Goal: Task Accomplishment & Management: Use online tool/utility

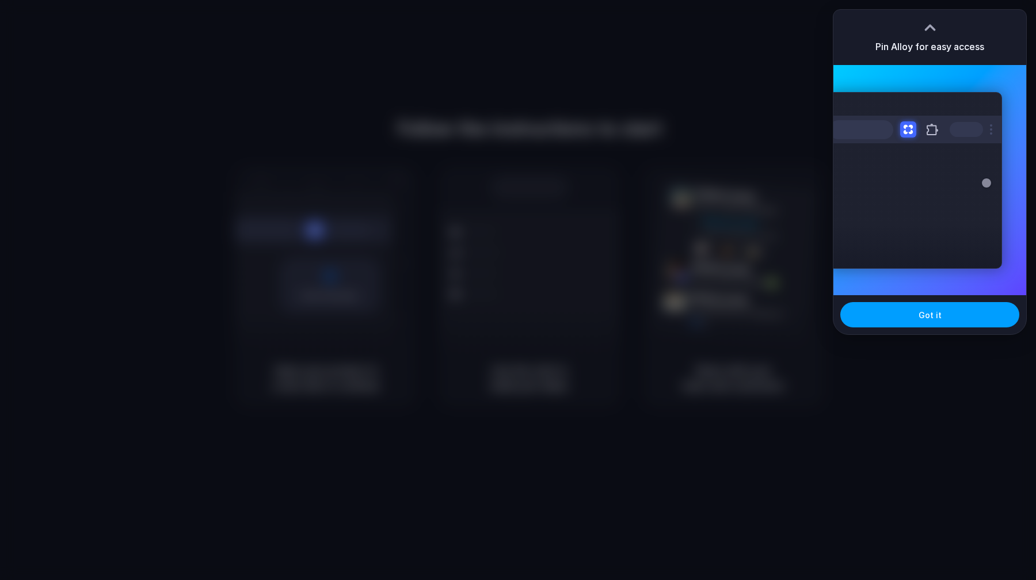
click at [944, 311] on button "Got it" at bounding box center [930, 314] width 179 height 25
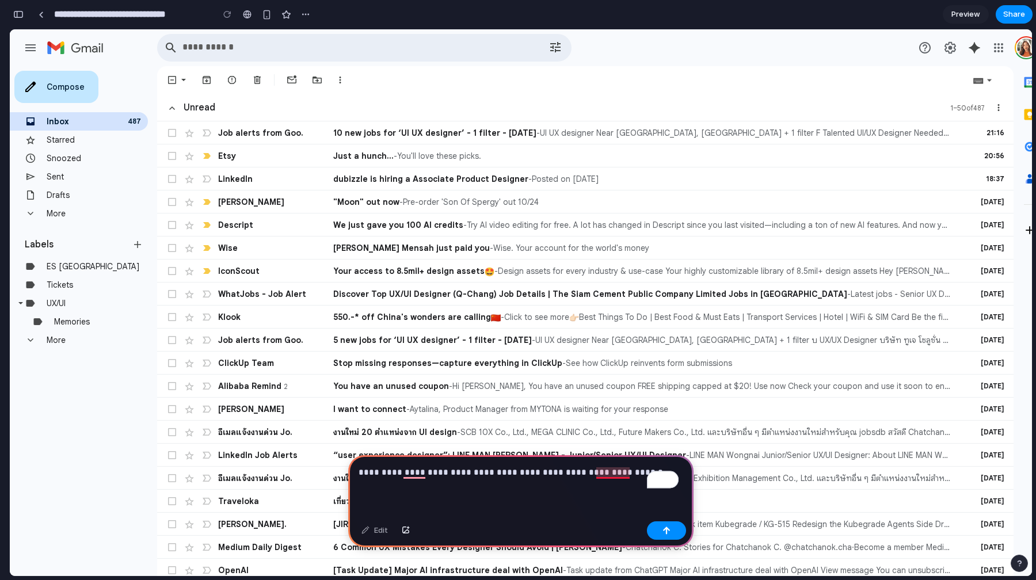
click at [614, 466] on p "**********" at bounding box center [519, 473] width 320 height 14
click at [675, 534] on button "button" at bounding box center [666, 531] width 39 height 18
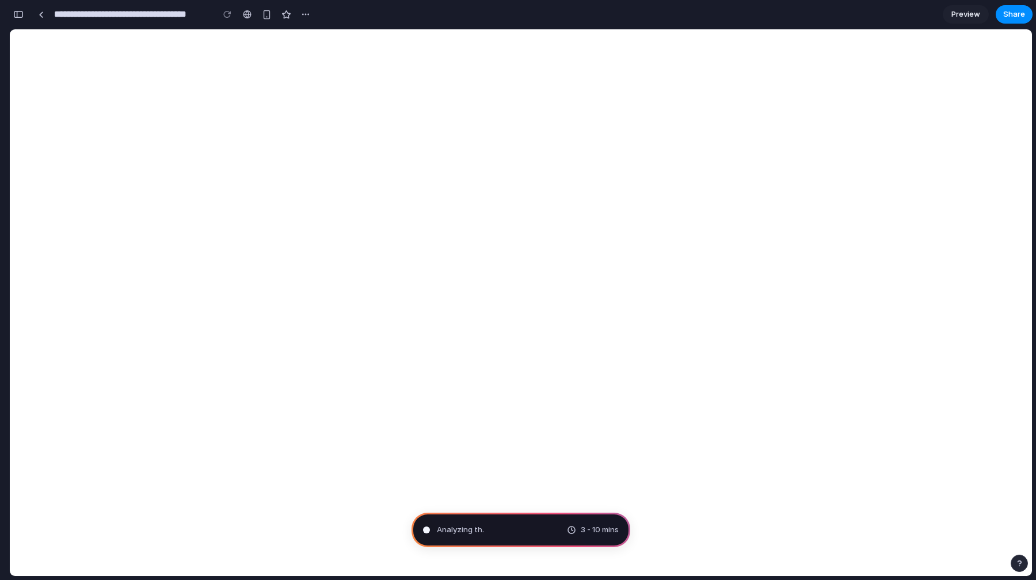
type input "**********"
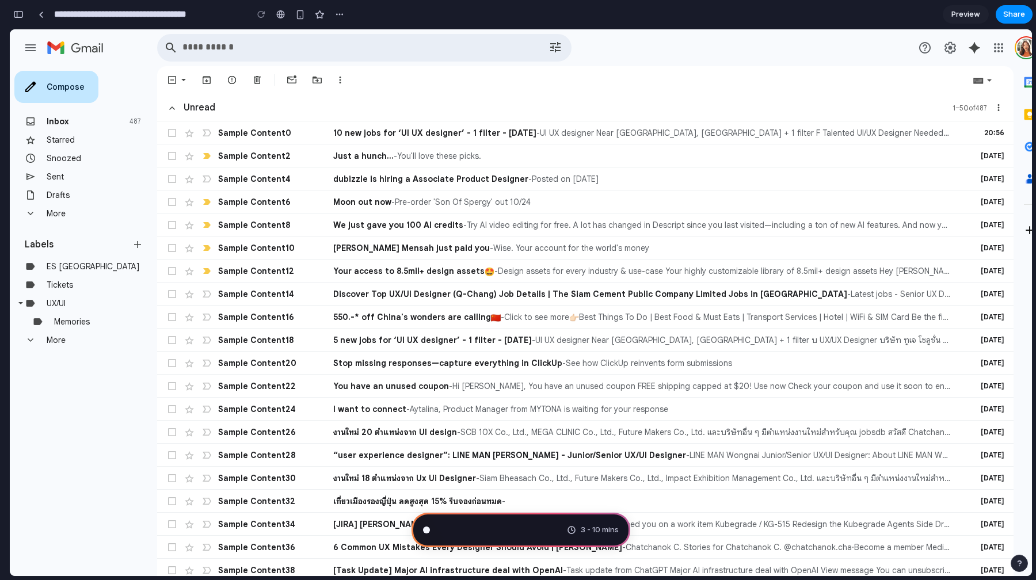
scroll to position [265, 0]
click at [523, 526] on span "Pondering market opportunitie" at bounding box center [493, 531] width 112 height 12
click at [954, 17] on span "Preview" at bounding box center [966, 15] width 29 height 12
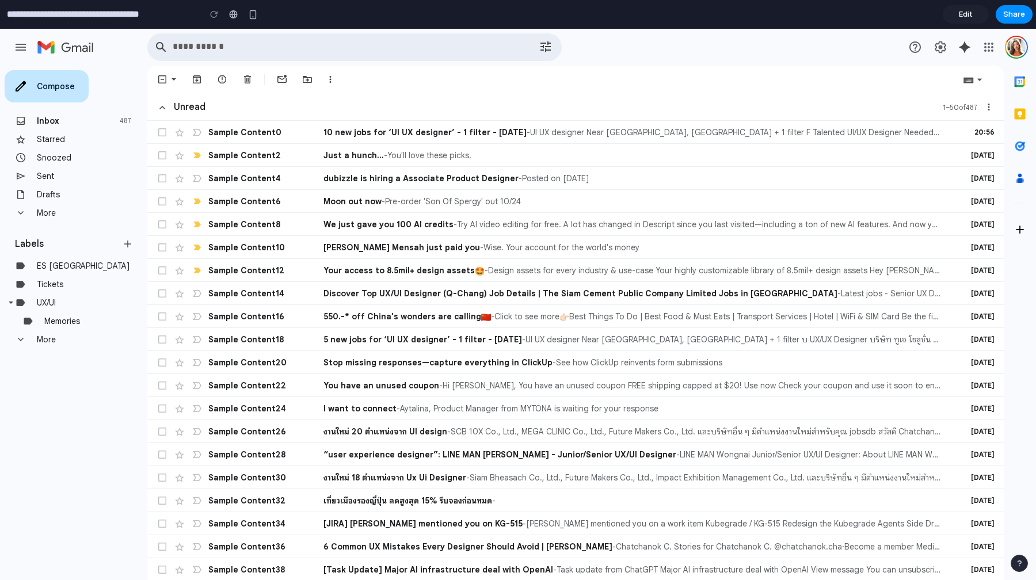
click at [957, 8] on link "Edit" at bounding box center [966, 14] width 46 height 18
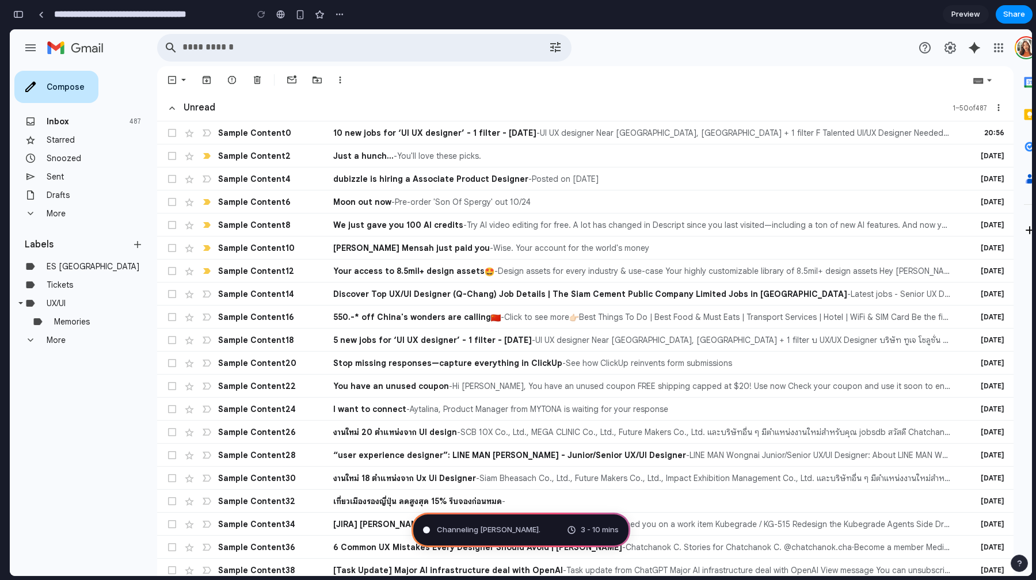
click at [568, 533] on div "3 - 10 mins" at bounding box center [593, 531] width 52 height 12
click at [482, 533] on span "Channeling [PERSON_NAME] ..." at bounding box center [490, 531] width 107 height 12
click at [361, 230] on span "We just gave you 100 AI credits" at bounding box center [398, 225] width 130 height 12
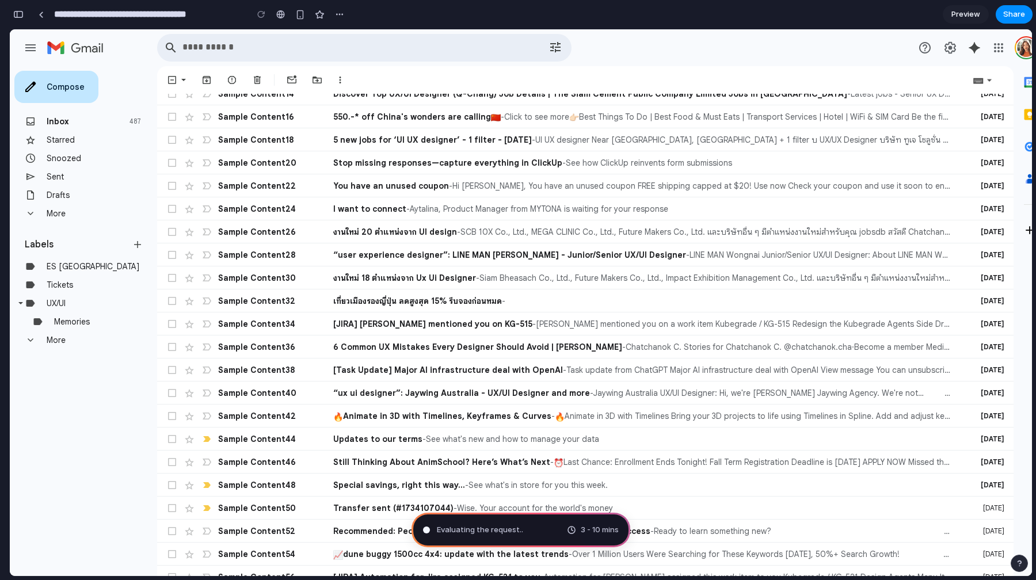
scroll to position [0, 0]
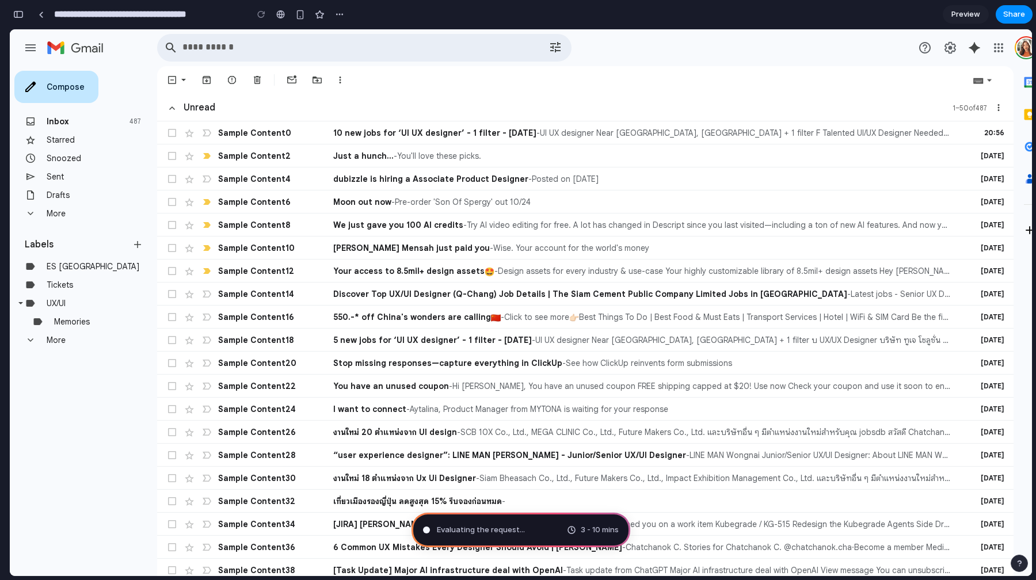
click at [193, 135] on span at bounding box center [190, 133] width 12 height 12
click at [184, 139] on span at bounding box center [190, 133] width 12 height 12
click at [522, 525] on div "Evaluating ... 3 - 10 mins" at bounding box center [521, 530] width 219 height 35
click at [517, 529] on div "Perform 3 - 10 mins" at bounding box center [521, 530] width 219 height 35
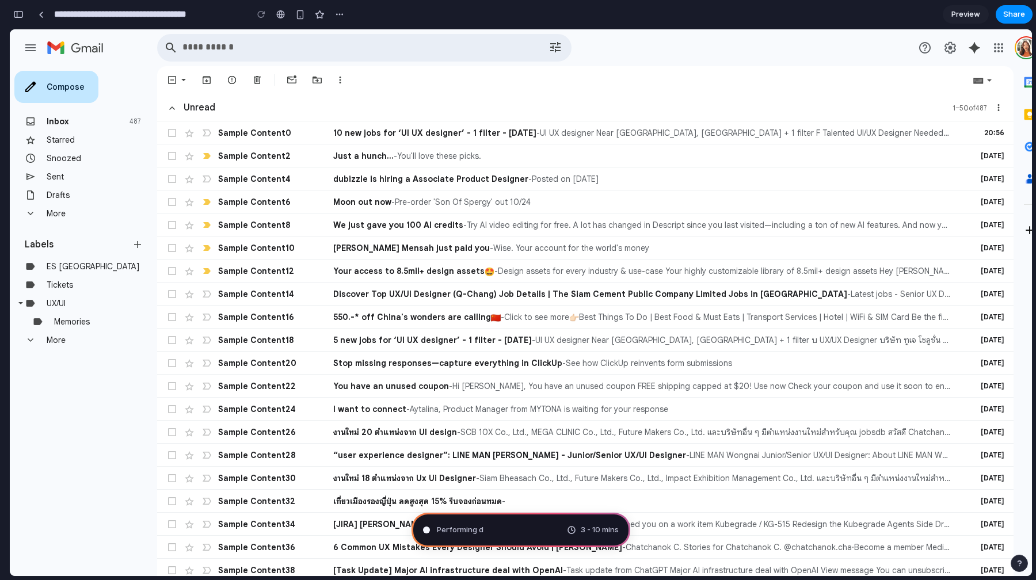
click at [517, 529] on div "Performing d 3 - 10 mins" at bounding box center [521, 530] width 219 height 35
click at [41, 15] on div at bounding box center [41, 15] width 5 height 6
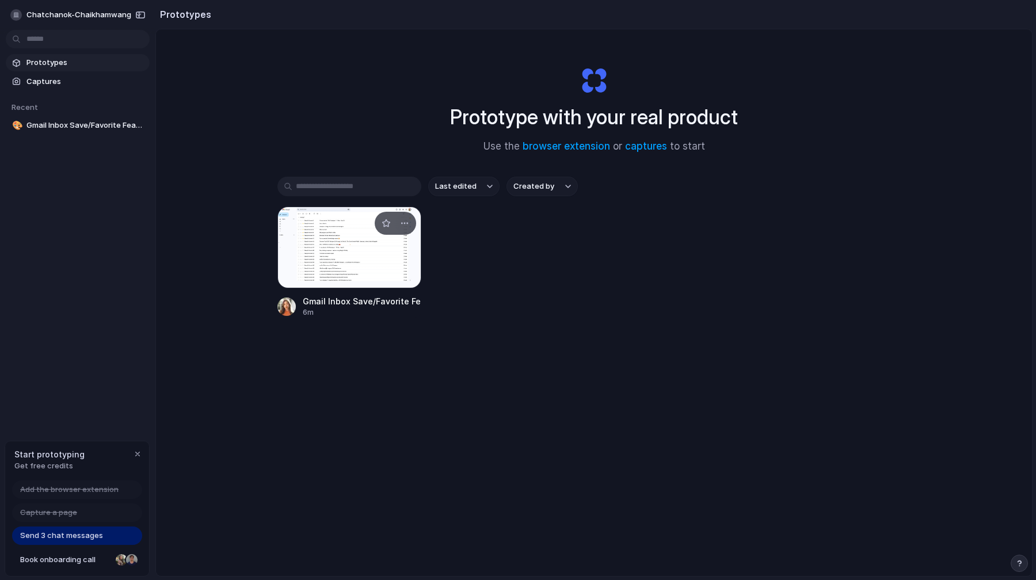
click at [333, 242] on div at bounding box center [350, 248] width 144 height 82
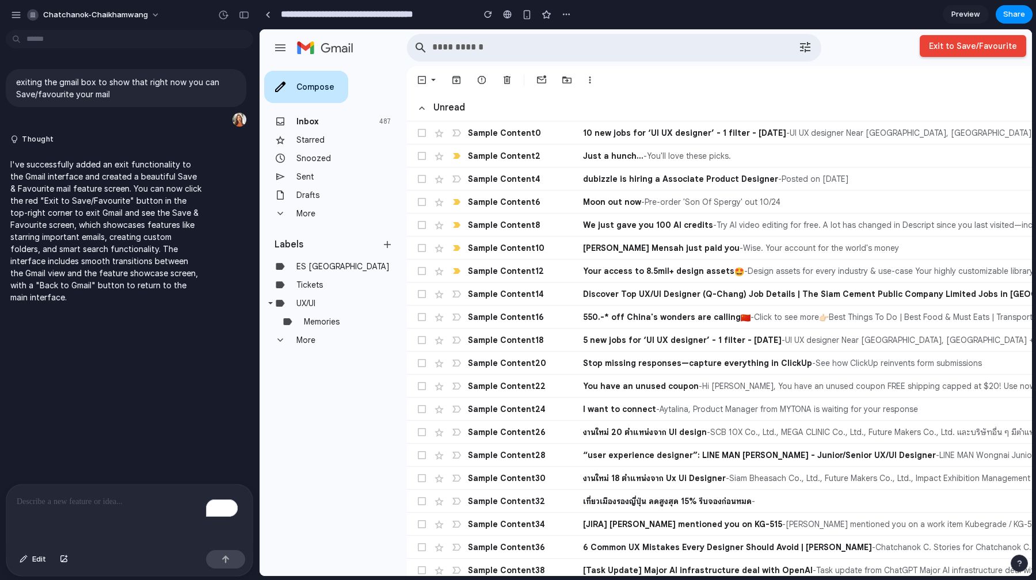
click at [953, 17] on span "Preview" at bounding box center [966, 15] width 29 height 12
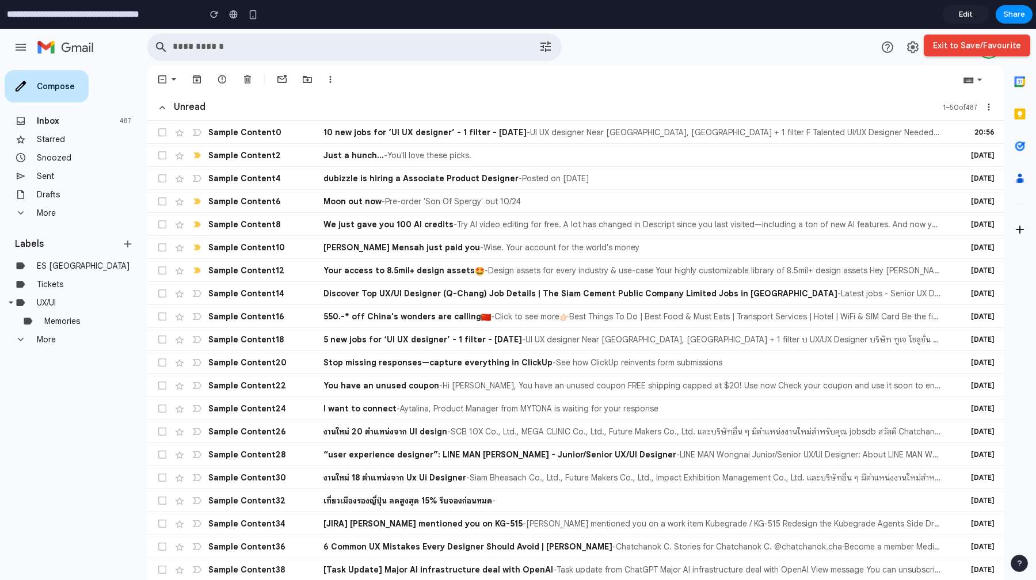
click at [176, 134] on span at bounding box center [180, 133] width 12 height 12
click at [177, 151] on span at bounding box center [180, 156] width 12 height 12
click at [956, 13] on link "Edit" at bounding box center [966, 14] width 46 height 18
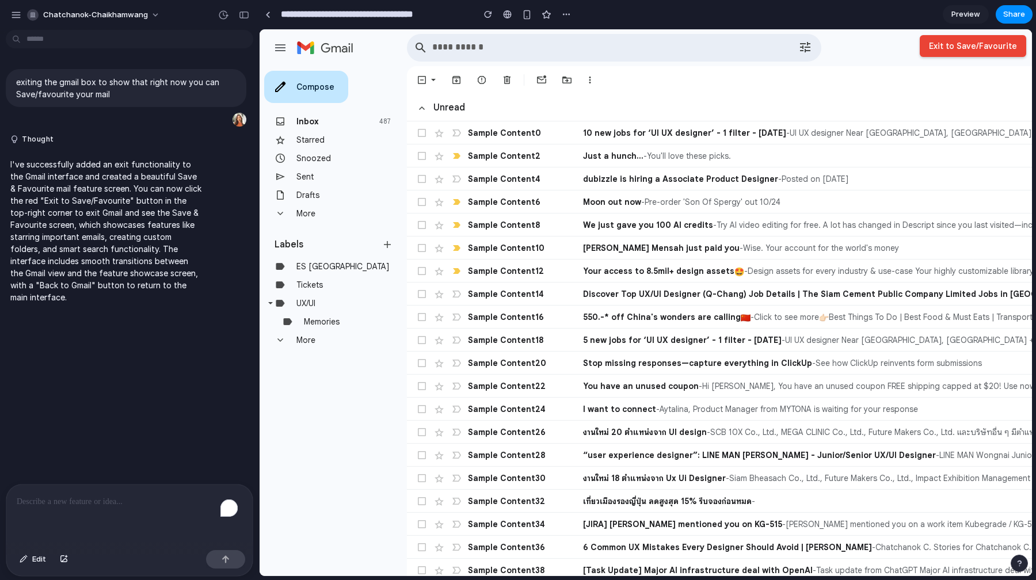
click at [127, 497] on p "To enrich screen reader interactions, please activate Accessibility in Grammarl…" at bounding box center [130, 502] width 226 height 14
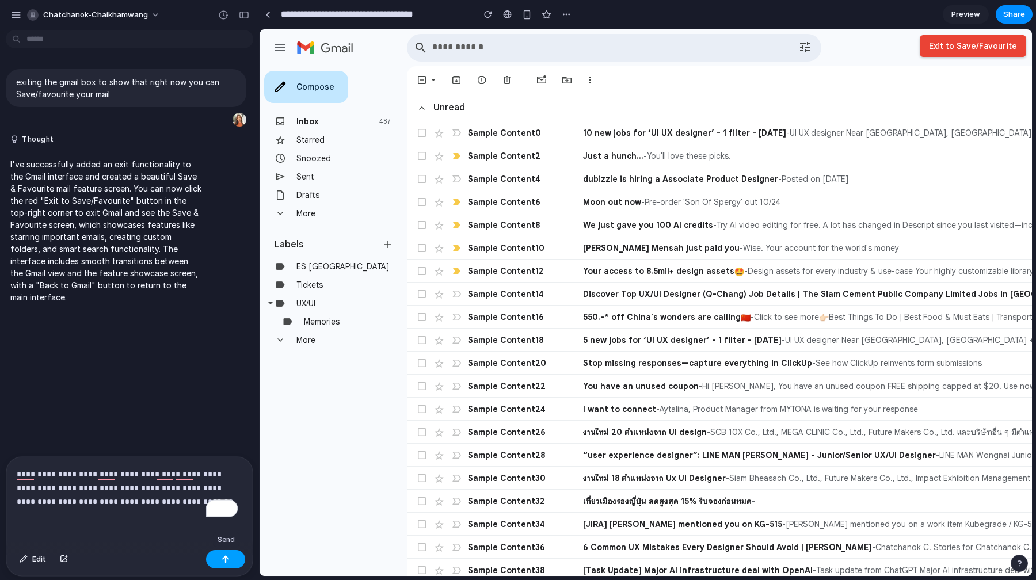
click at [222, 555] on button "button" at bounding box center [225, 559] width 39 height 18
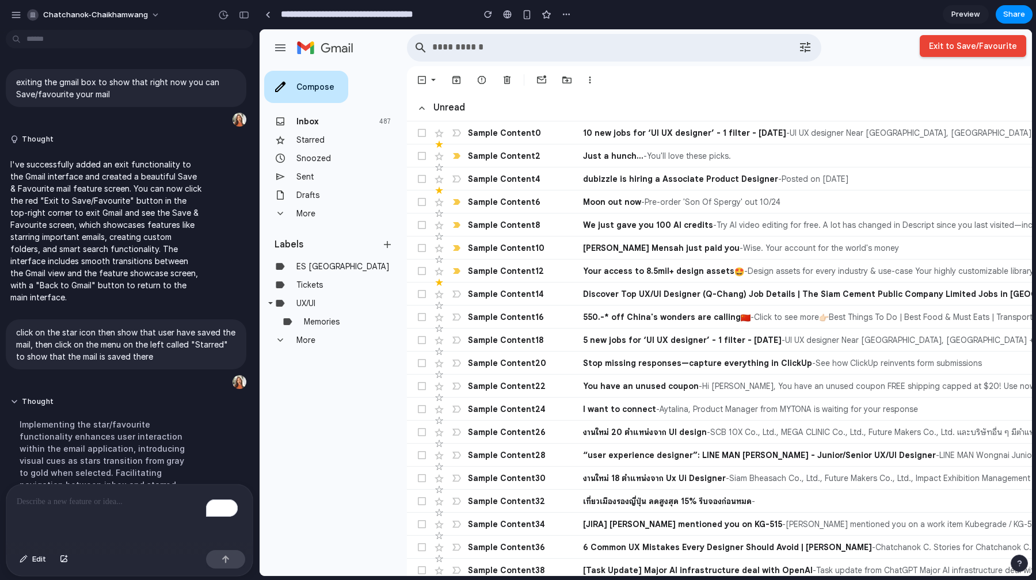
scroll to position [310, 0]
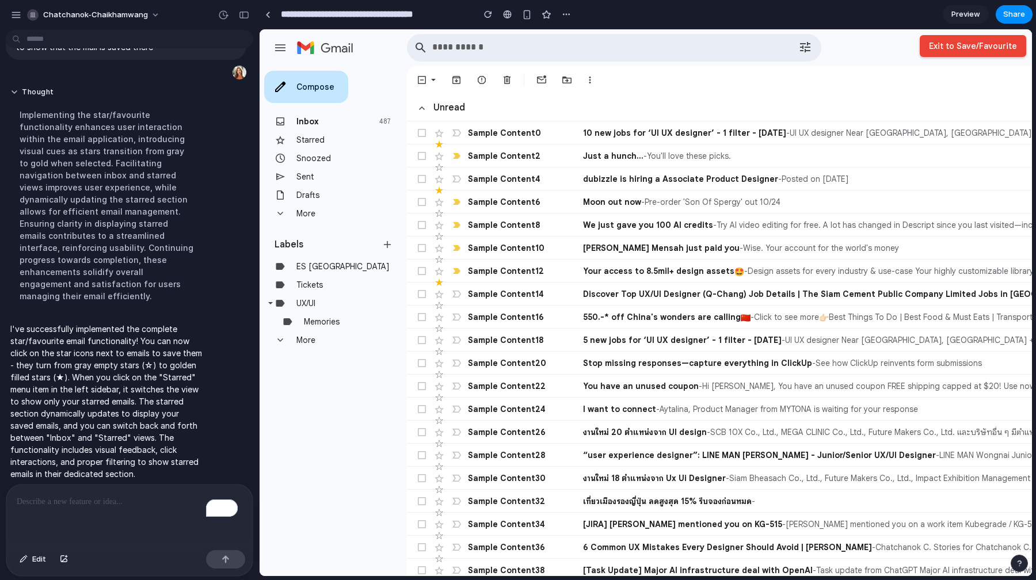
click at [956, 13] on span "Preview" at bounding box center [966, 15] width 29 height 12
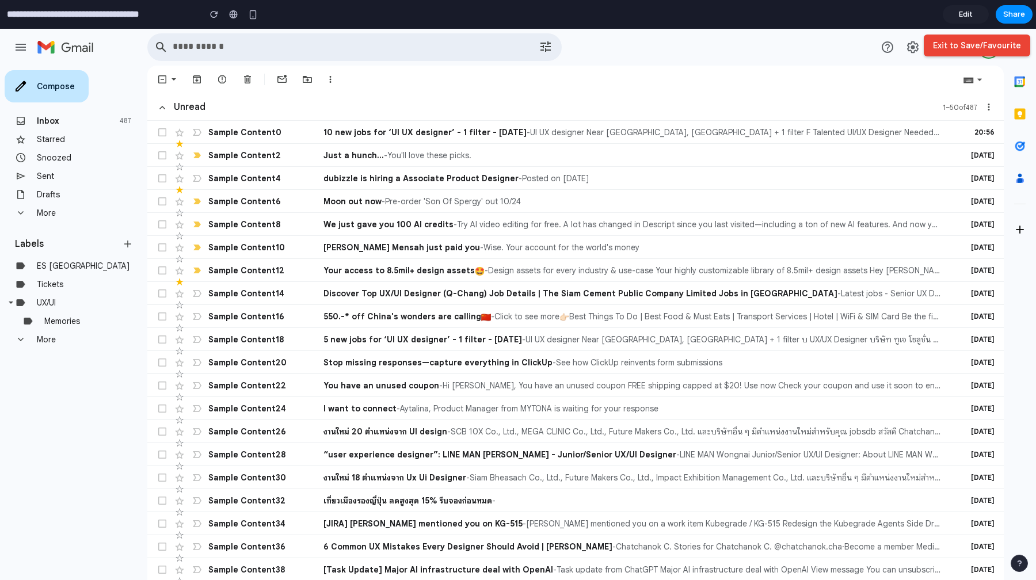
click at [46, 181] on link "Sent" at bounding box center [45, 176] width 17 height 10
click at [59, 144] on span "Starred" at bounding box center [51, 140] width 28 height 12
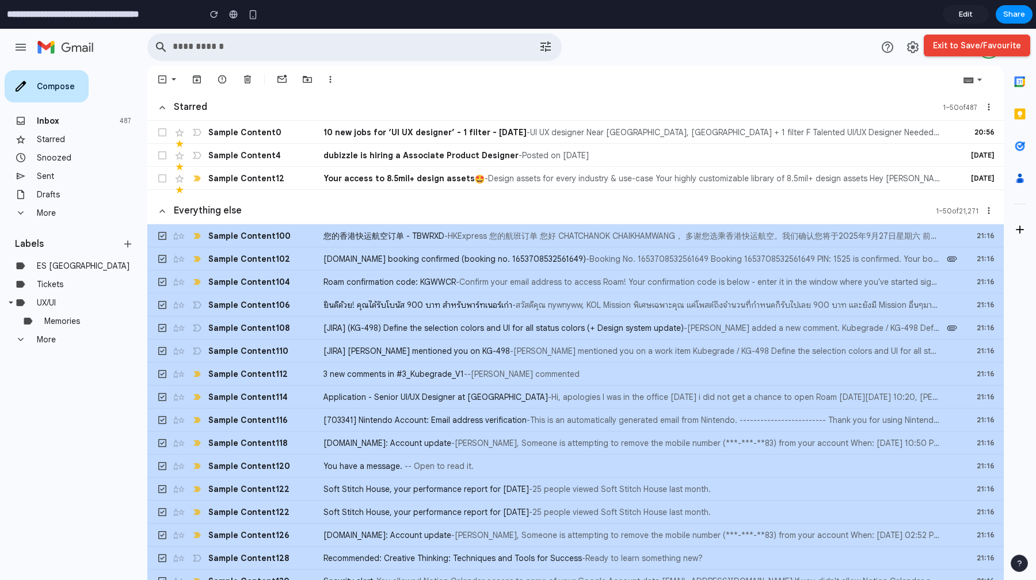
click at [183, 237] on span "☆" at bounding box center [180, 236] width 12 height 12
click at [990, 44] on button "Exit to Save/Favourite" at bounding box center [977, 46] width 107 height 22
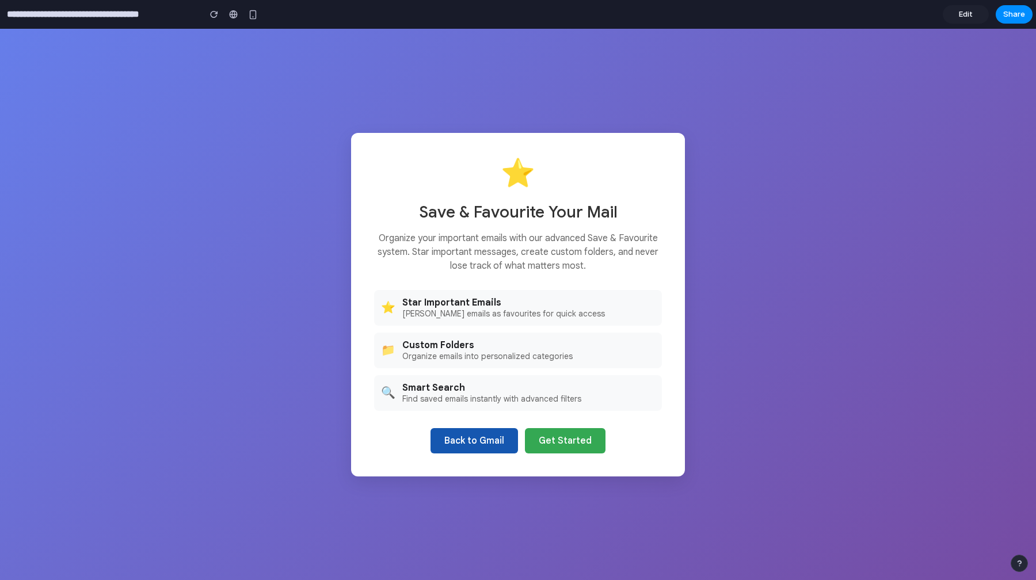
click at [465, 451] on button "Back to Gmail" at bounding box center [475, 440] width 88 height 25
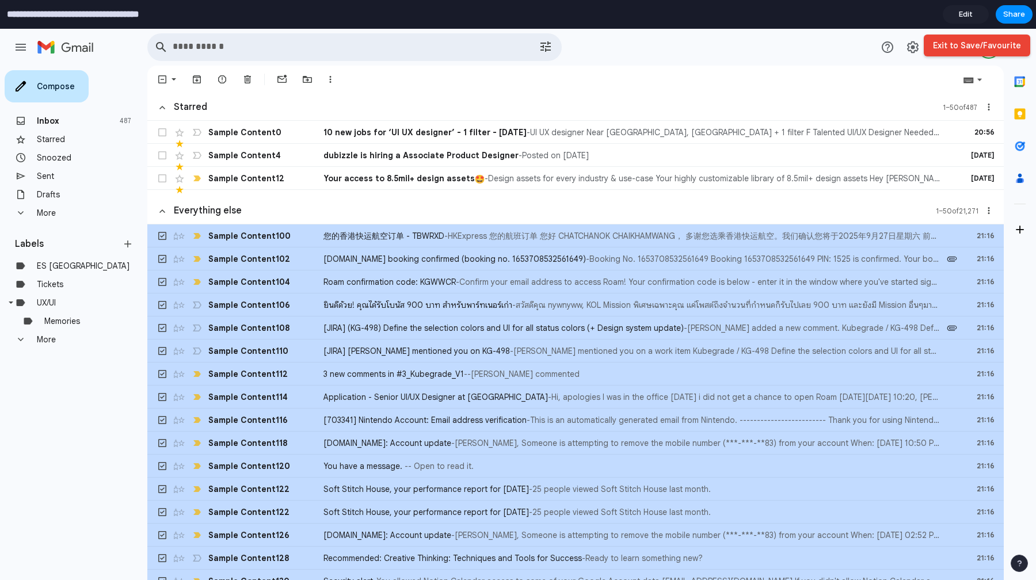
click at [77, 14] on input "**********" at bounding box center [101, 14] width 192 height 21
click at [207, 17] on button "button" at bounding box center [214, 14] width 17 height 17
click at [218, 16] on button "button" at bounding box center [214, 14] width 17 height 17
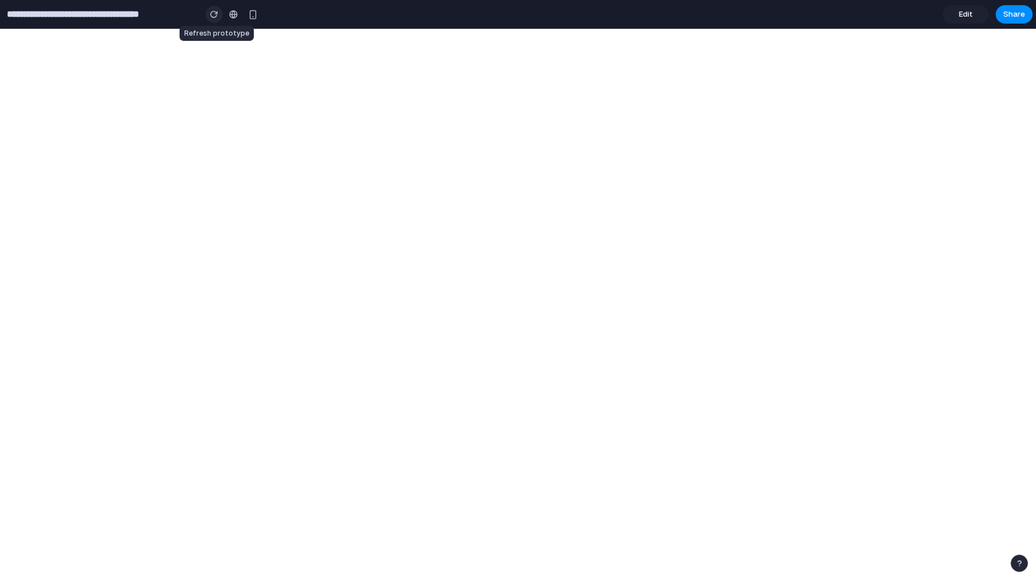
click at [215, 19] on button "button" at bounding box center [214, 14] width 17 height 17
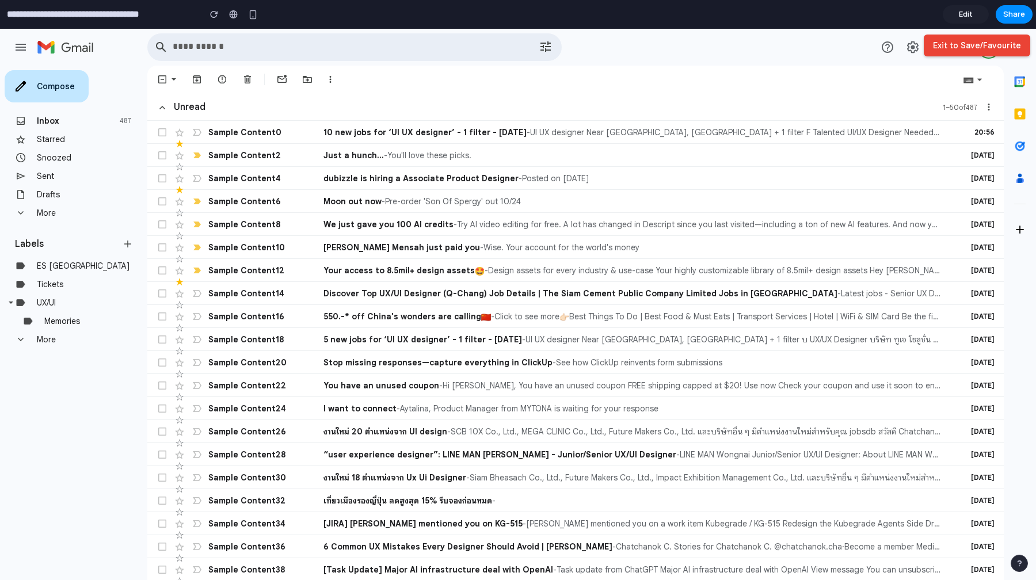
click at [985, 46] on button "Exit to Save/Favourite" at bounding box center [977, 46] width 107 height 22
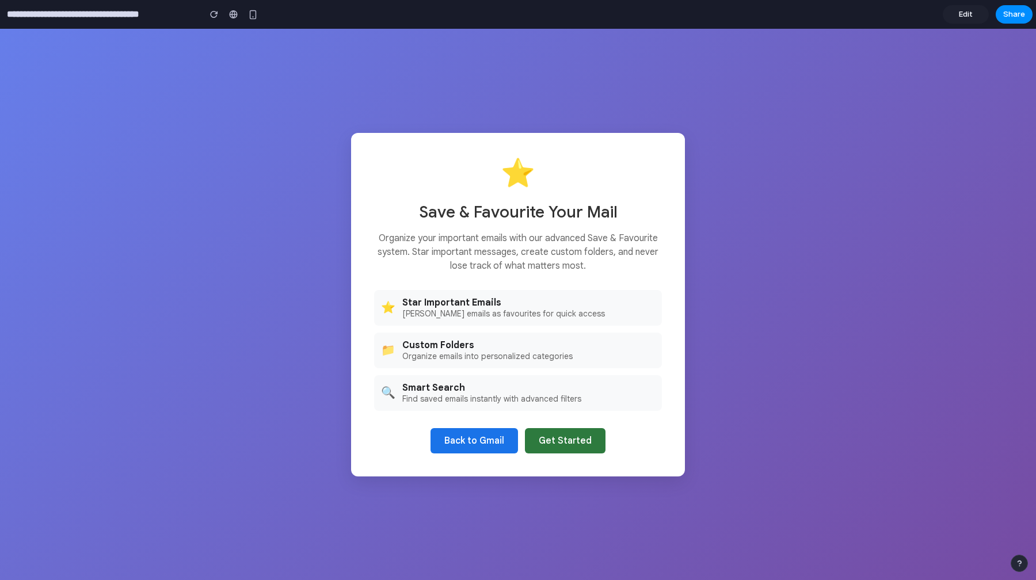
click at [574, 444] on button "Get Started" at bounding box center [565, 440] width 81 height 25
click at [568, 436] on button "Get Started" at bounding box center [565, 440] width 81 height 25
click at [518, 436] on button "Back to Gmail" at bounding box center [475, 440] width 88 height 25
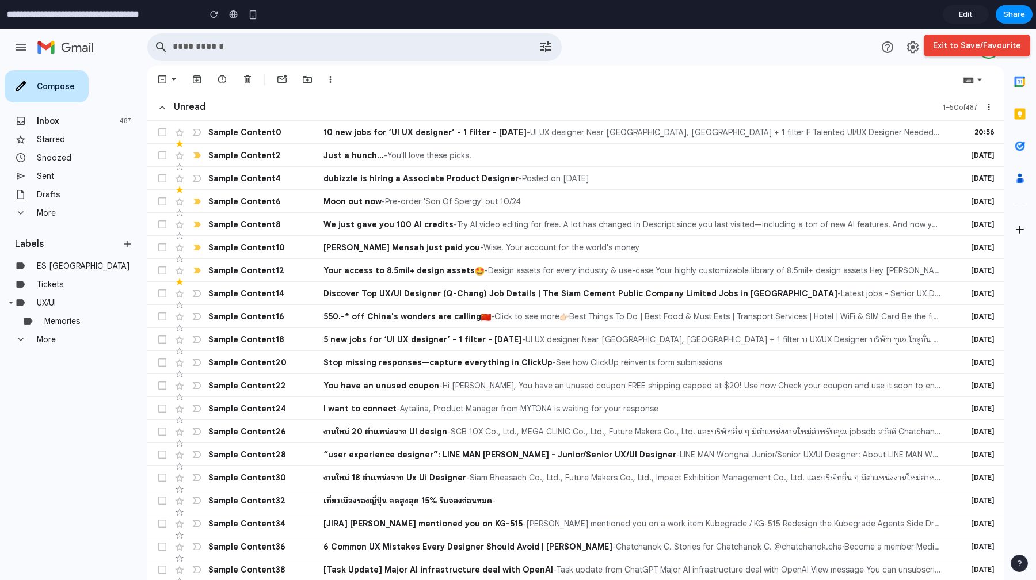
click at [556, 438] on tr "☆ Click to teach Gmail that this conversation is important. Sample Content 26 ง…" at bounding box center [575, 431] width 857 height 23
click at [518, 287] on tr "☆ Click to teach Gmail that this conversation is important. Sample Content 14 D…" at bounding box center [575, 293] width 857 height 23
click at [1015, 17] on span "Share" at bounding box center [1015, 15] width 22 height 12
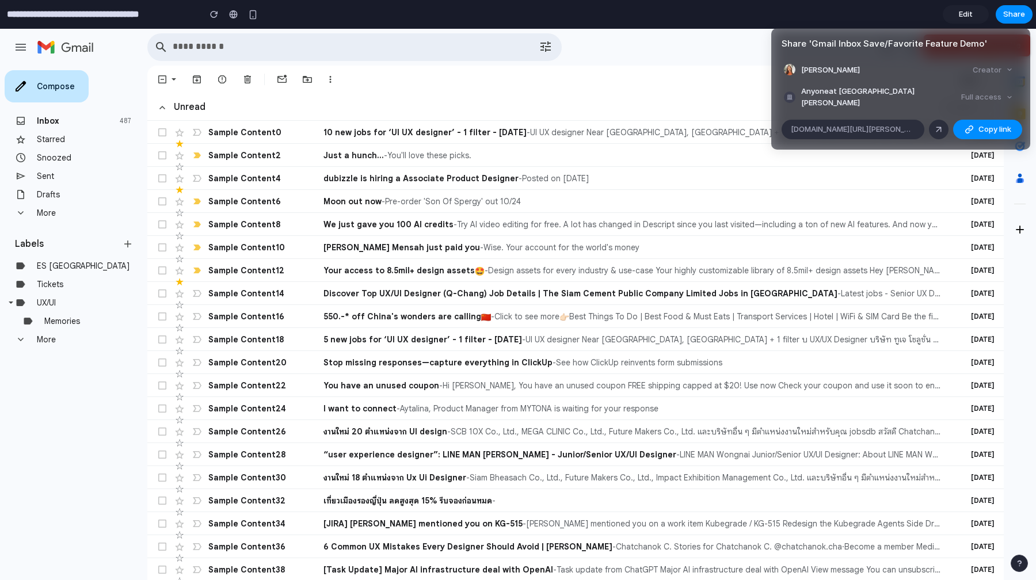
click at [888, 27] on div "Share ' Gmail Inbox Save/Favorite Feature Demo ' Chatchanok Chaikhamwang Creato…" at bounding box center [518, 290] width 1036 height 580
